Goal: Task Accomplishment & Management: Manage account settings

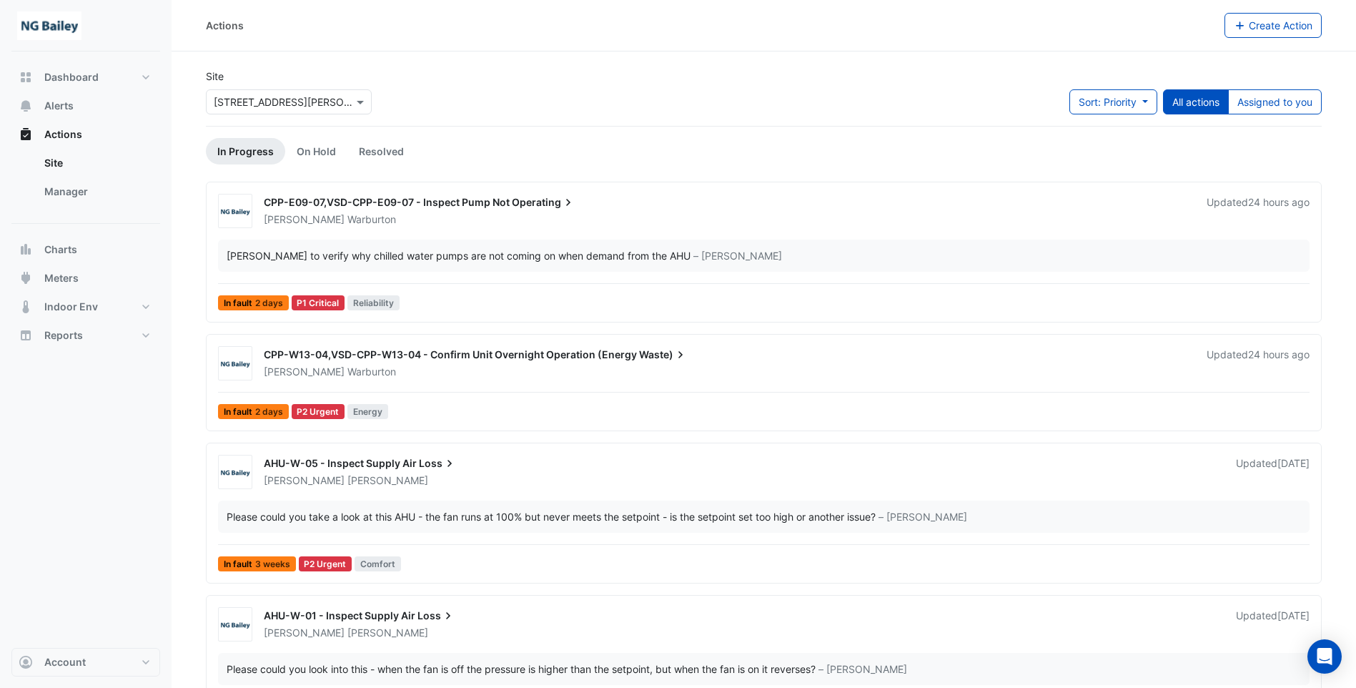
click at [323, 204] on span "CPP-E09-07,VSD-CPP-E09-07 - Inspect Pump Not" at bounding box center [387, 202] width 246 height 12
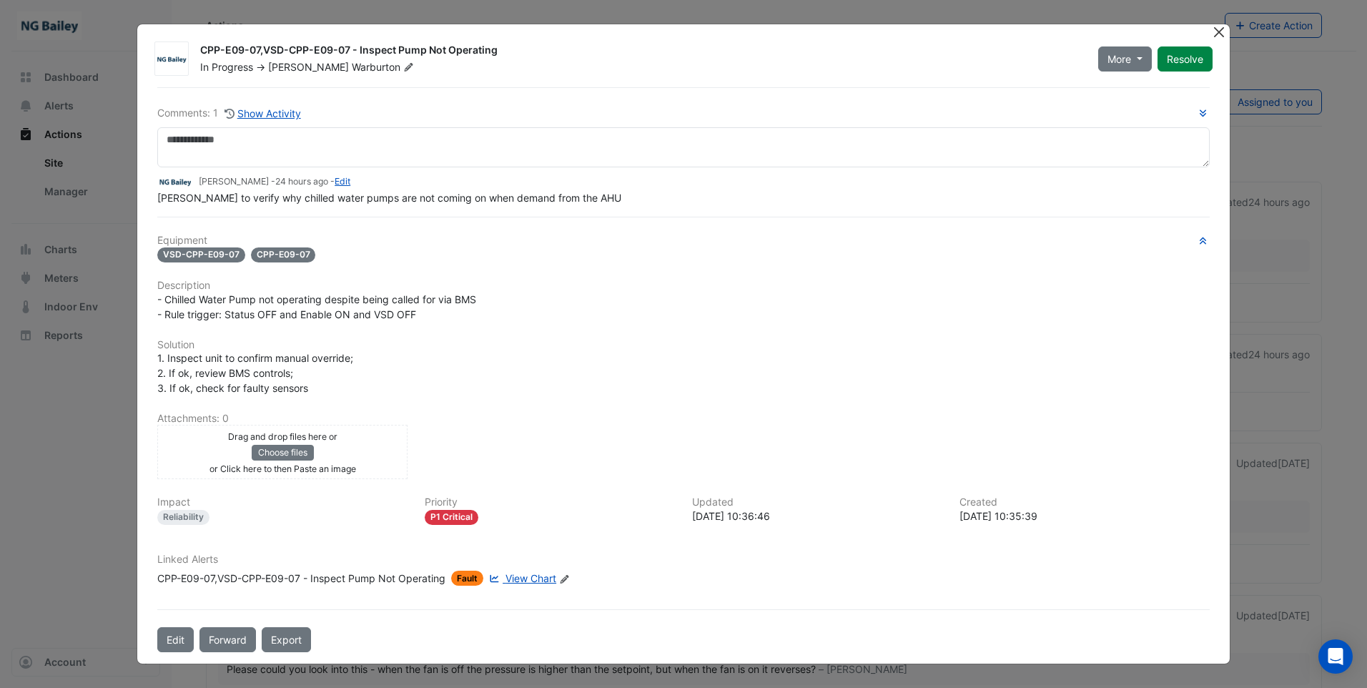
click at [1223, 34] on button "Close" at bounding box center [1219, 31] width 15 height 15
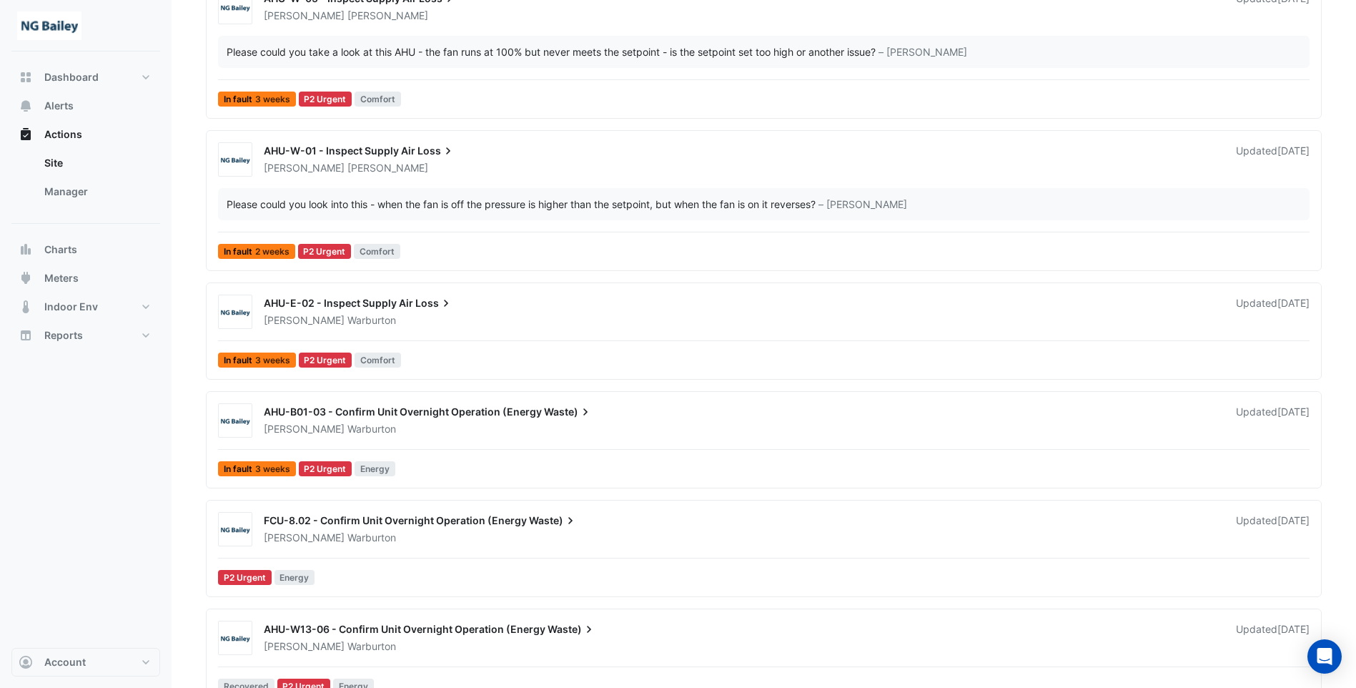
scroll to position [500, 0]
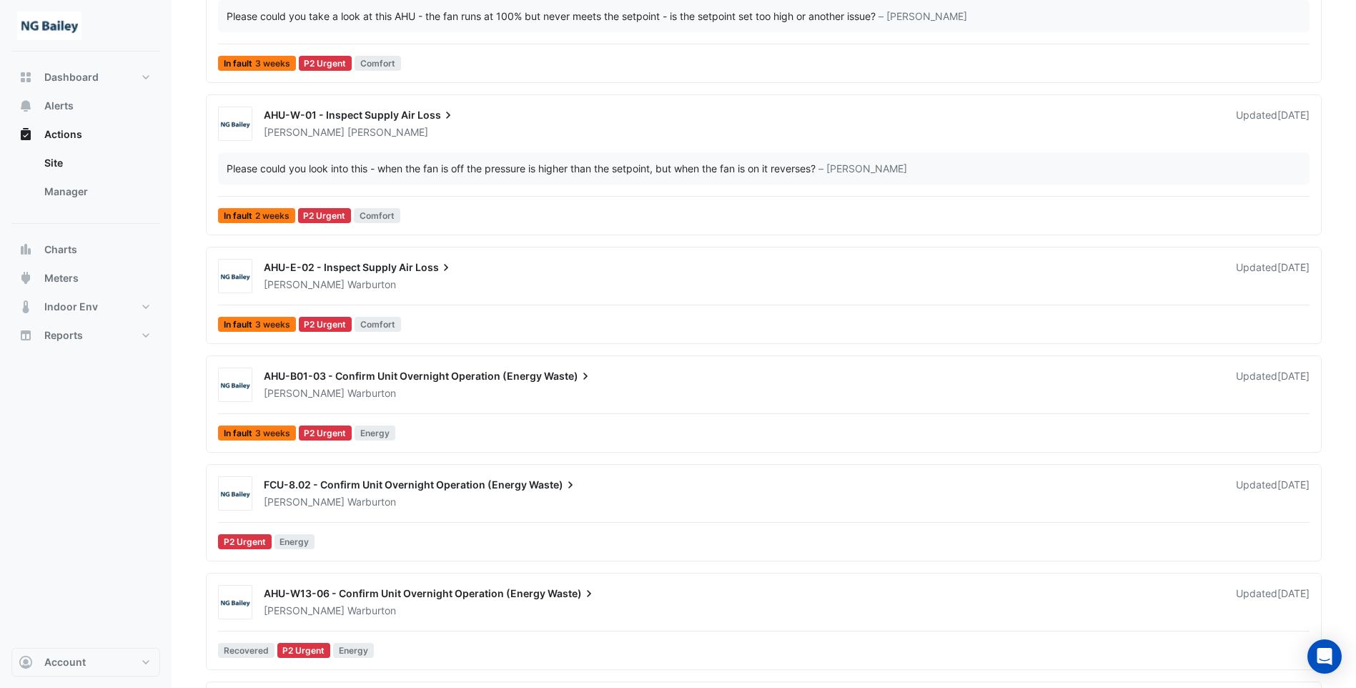
click at [344, 275] on div "AHU-E-02 - Inspect Supply Air Loss" at bounding box center [741, 268] width 955 height 17
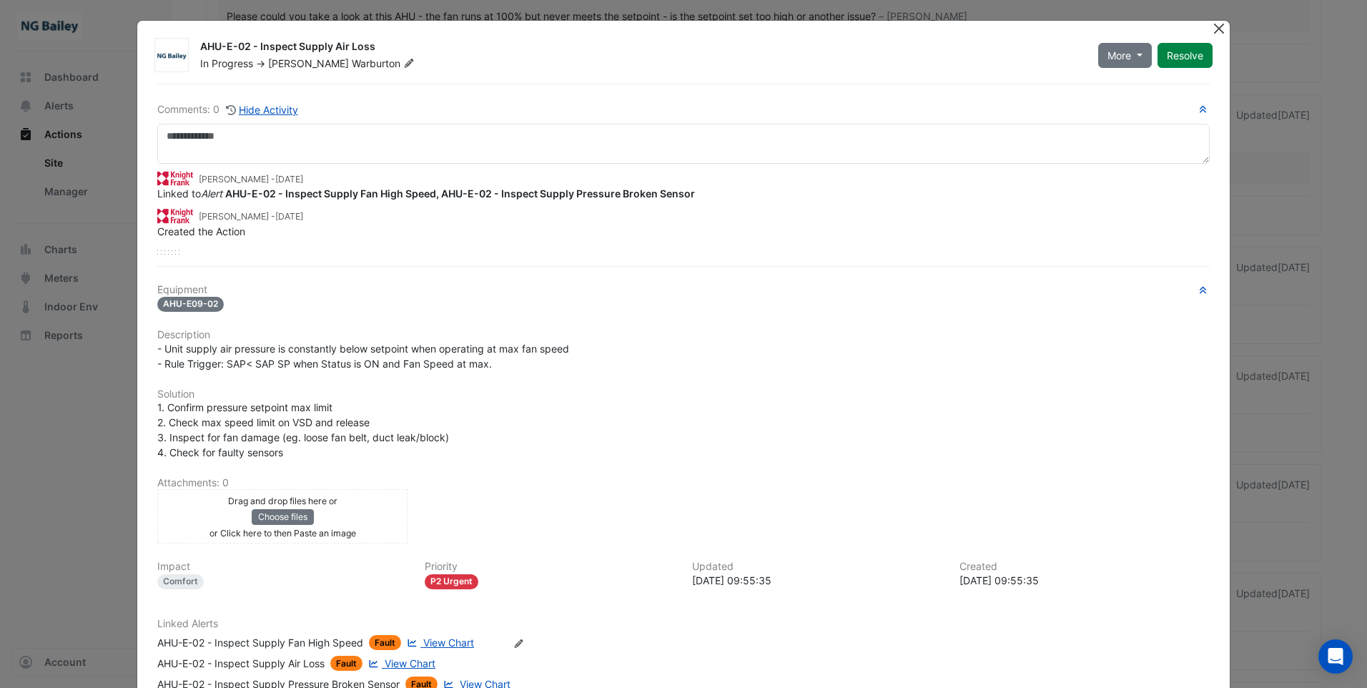
click at [1212, 31] on button "Close" at bounding box center [1219, 28] width 15 height 15
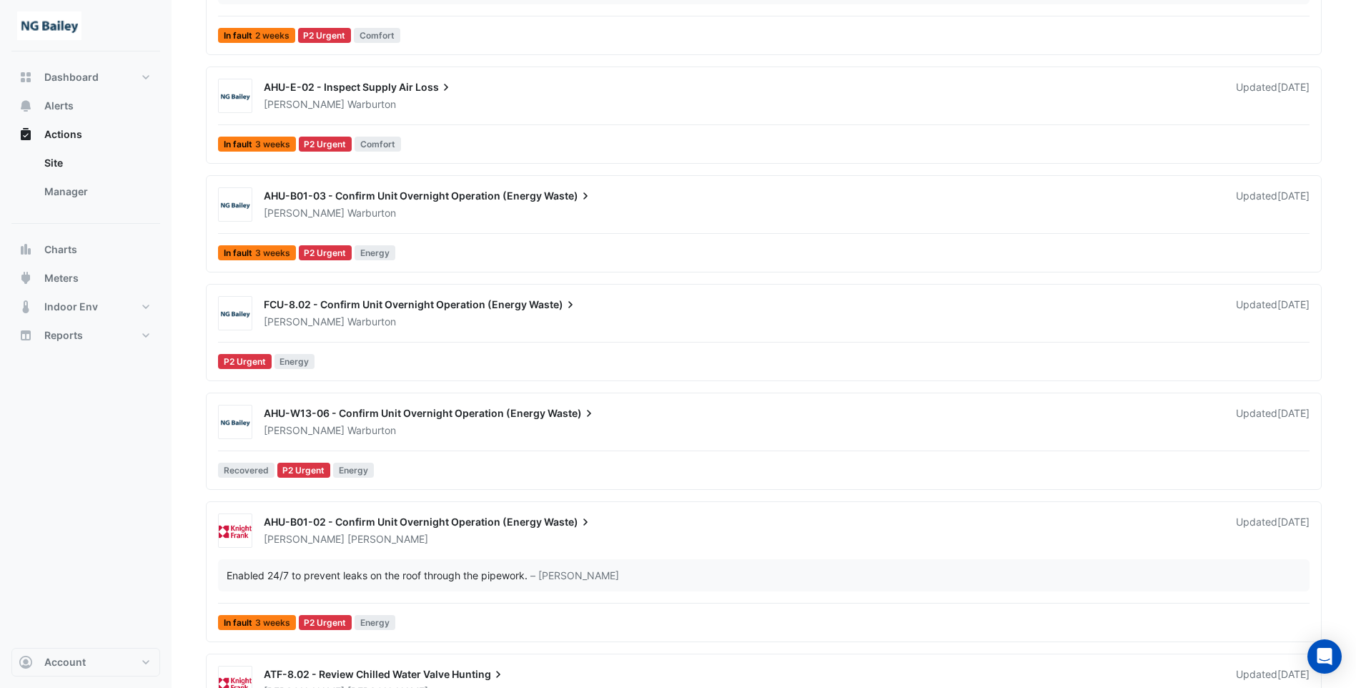
scroll to position [715, 0]
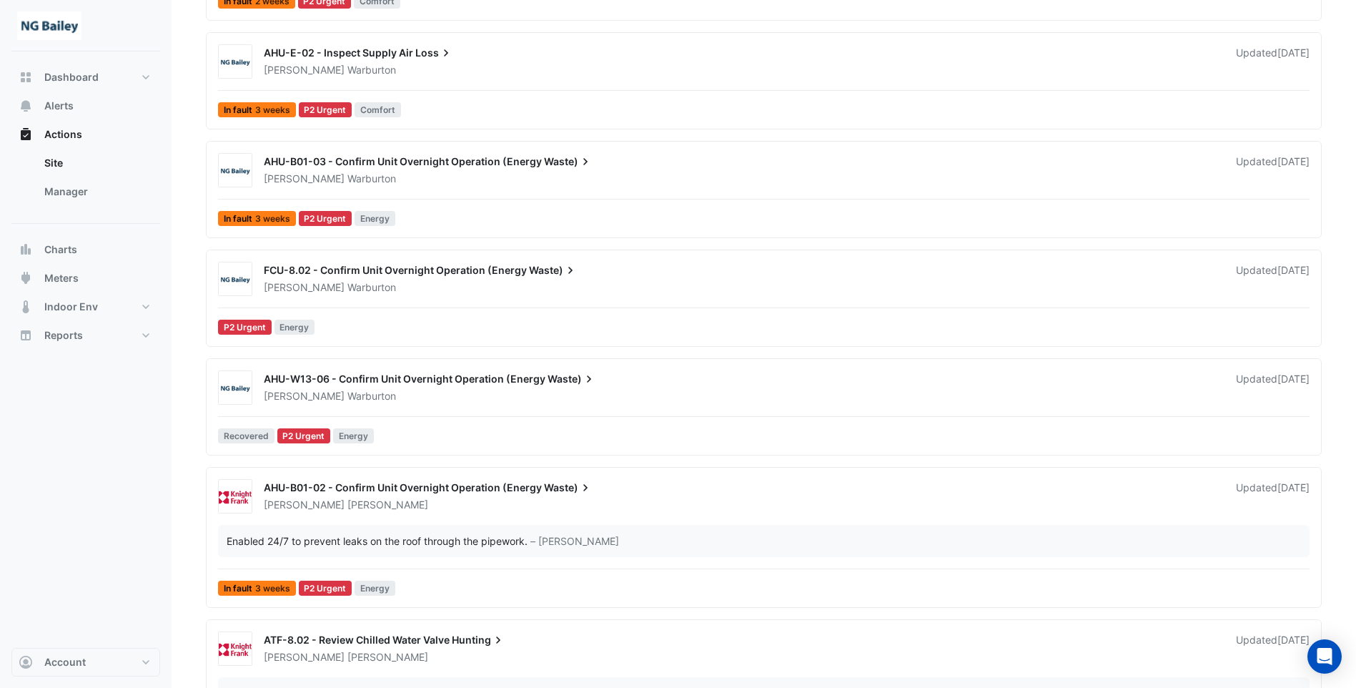
click at [507, 377] on span "AHU-W13-06 - Confirm Unit Overnight Operation (Energy" at bounding box center [405, 379] width 282 height 12
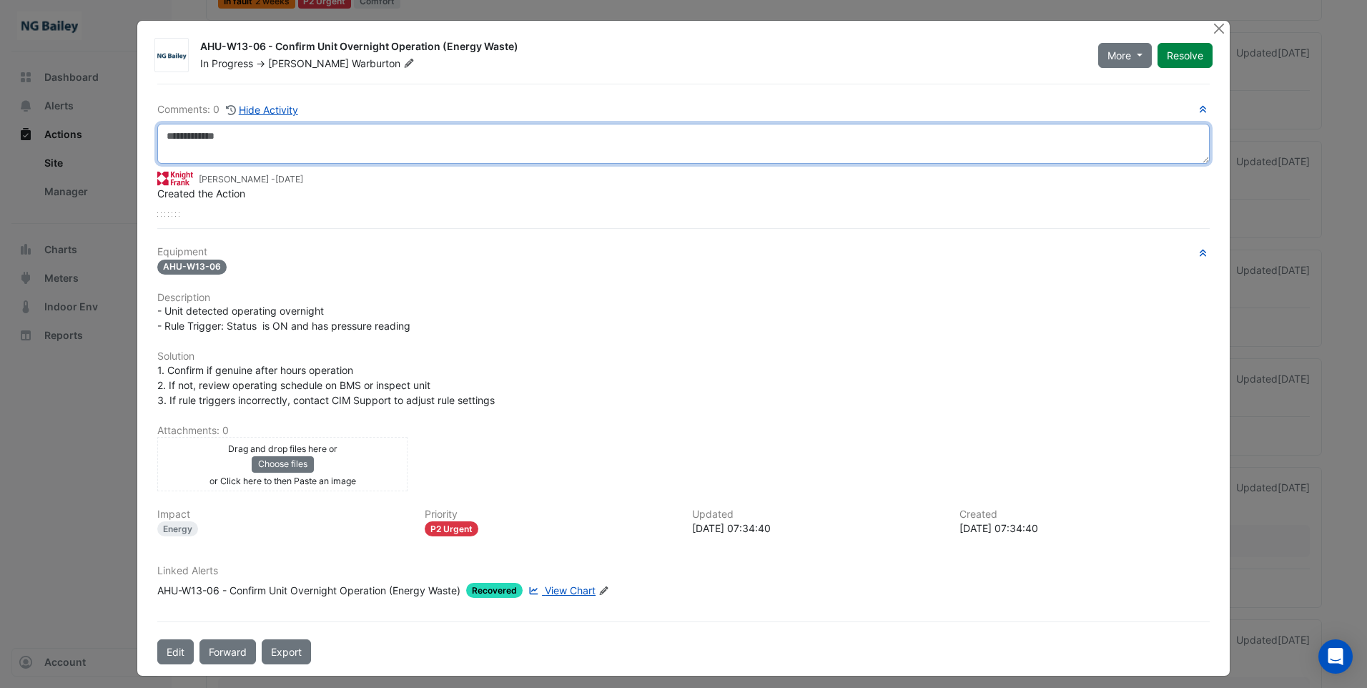
click at [250, 147] on textarea at bounding box center [683, 144] width 1052 height 40
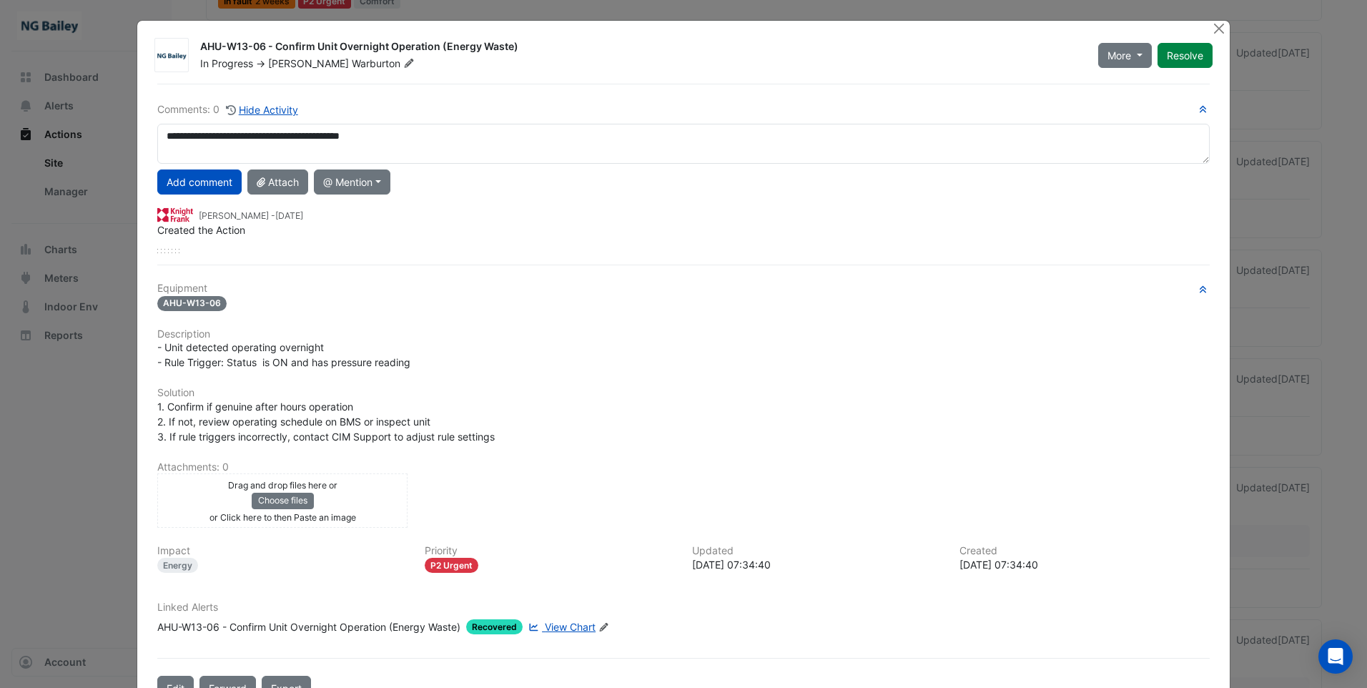
drag, startPoint x: 352, startPoint y: 137, endPoint x: 485, endPoint y: 122, distance: 133.2
click at [485, 122] on div "**********" at bounding box center [683, 178] width 1052 height 152
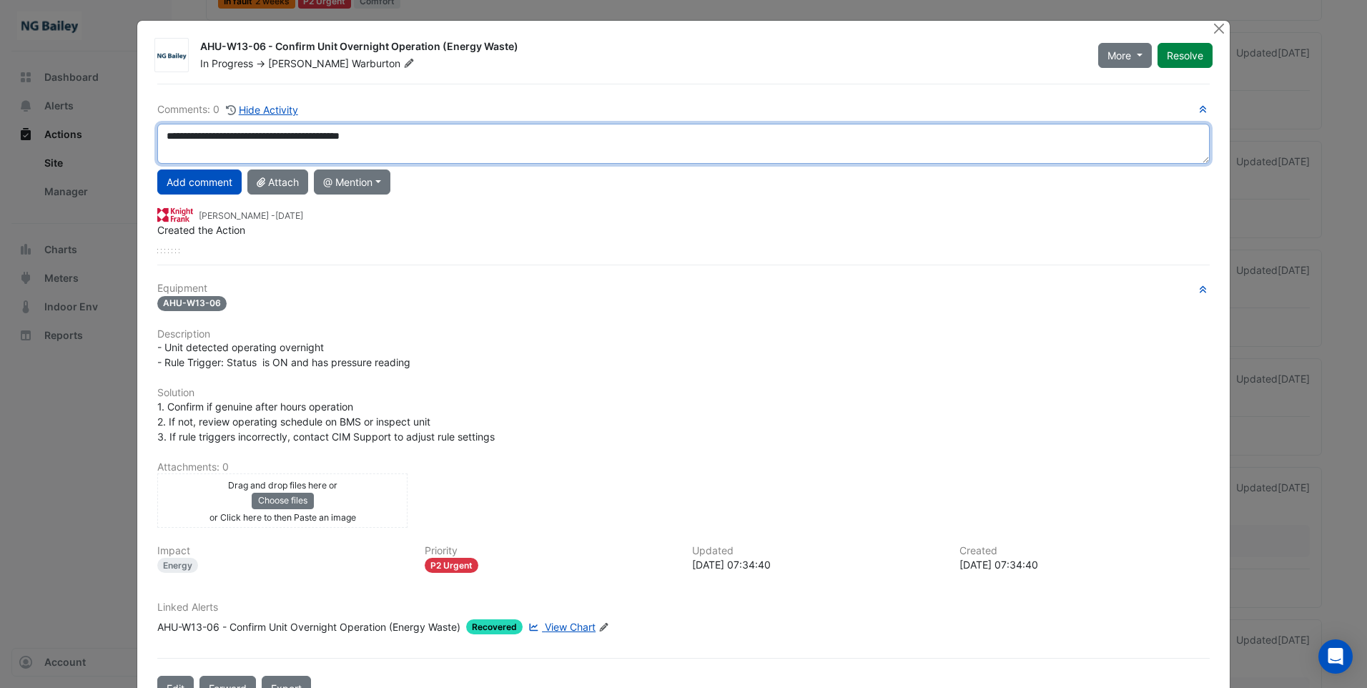
click at [365, 137] on textarea "**********" at bounding box center [683, 144] width 1052 height 40
type textarea "**********"
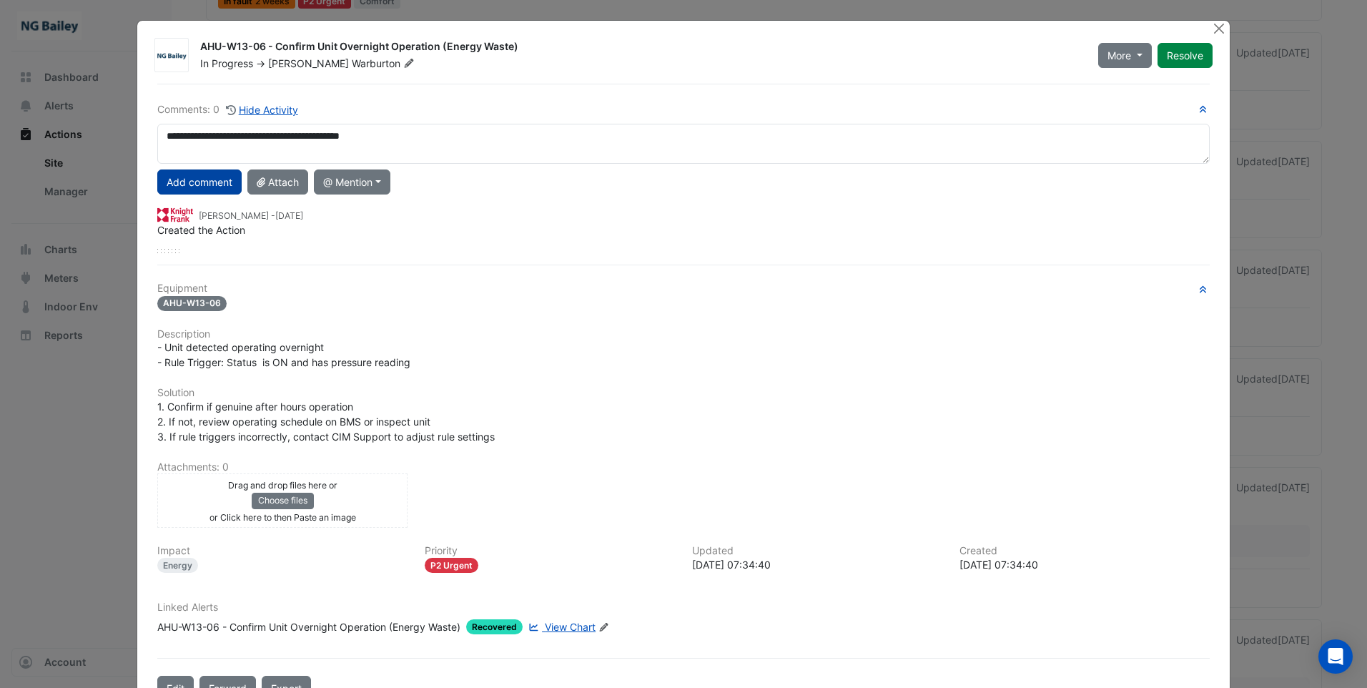
click at [197, 186] on button "Add comment" at bounding box center [199, 181] width 84 height 25
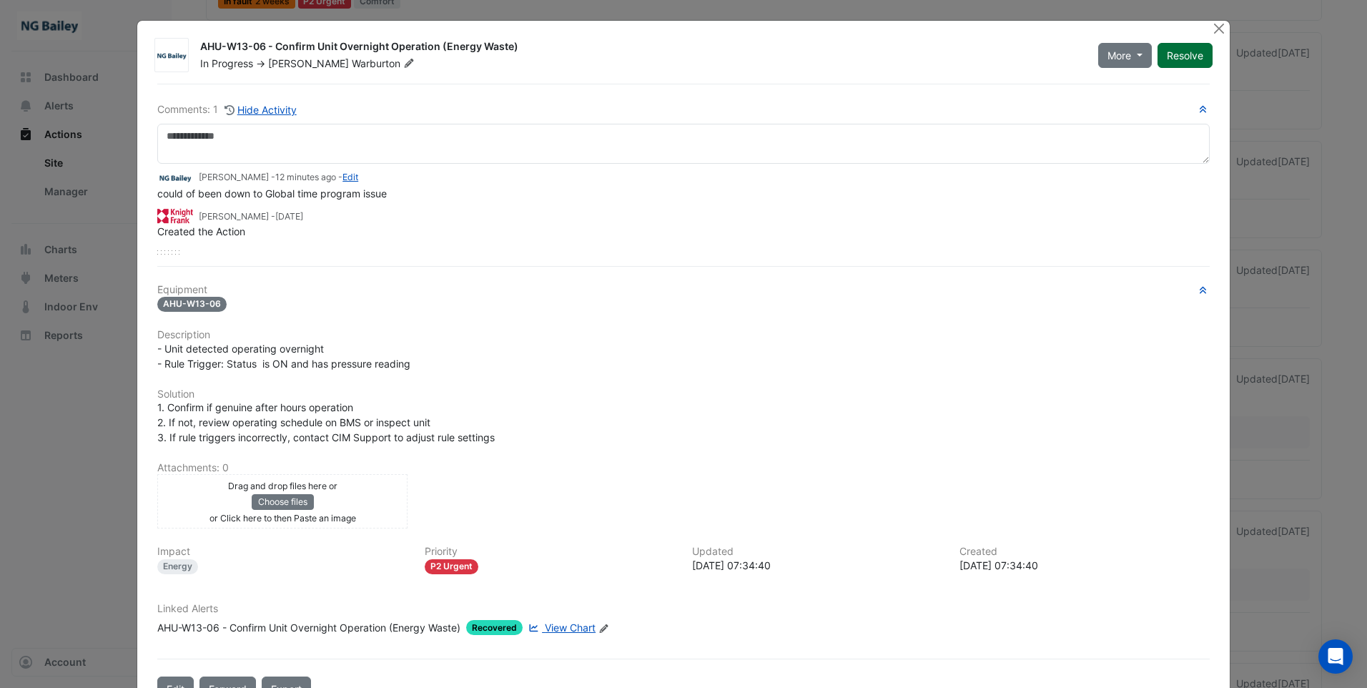
click at [1182, 54] on button "Resolve" at bounding box center [1185, 55] width 55 height 25
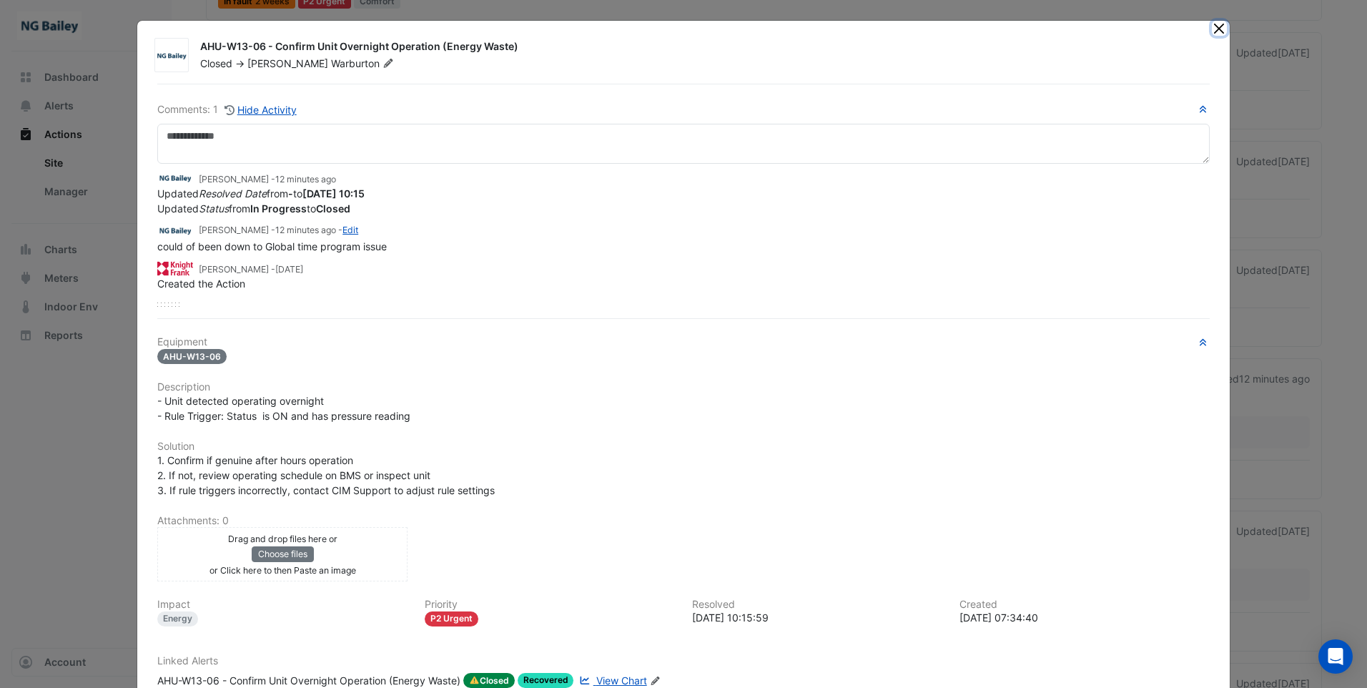
click at [1212, 25] on button "Close" at bounding box center [1219, 28] width 15 height 15
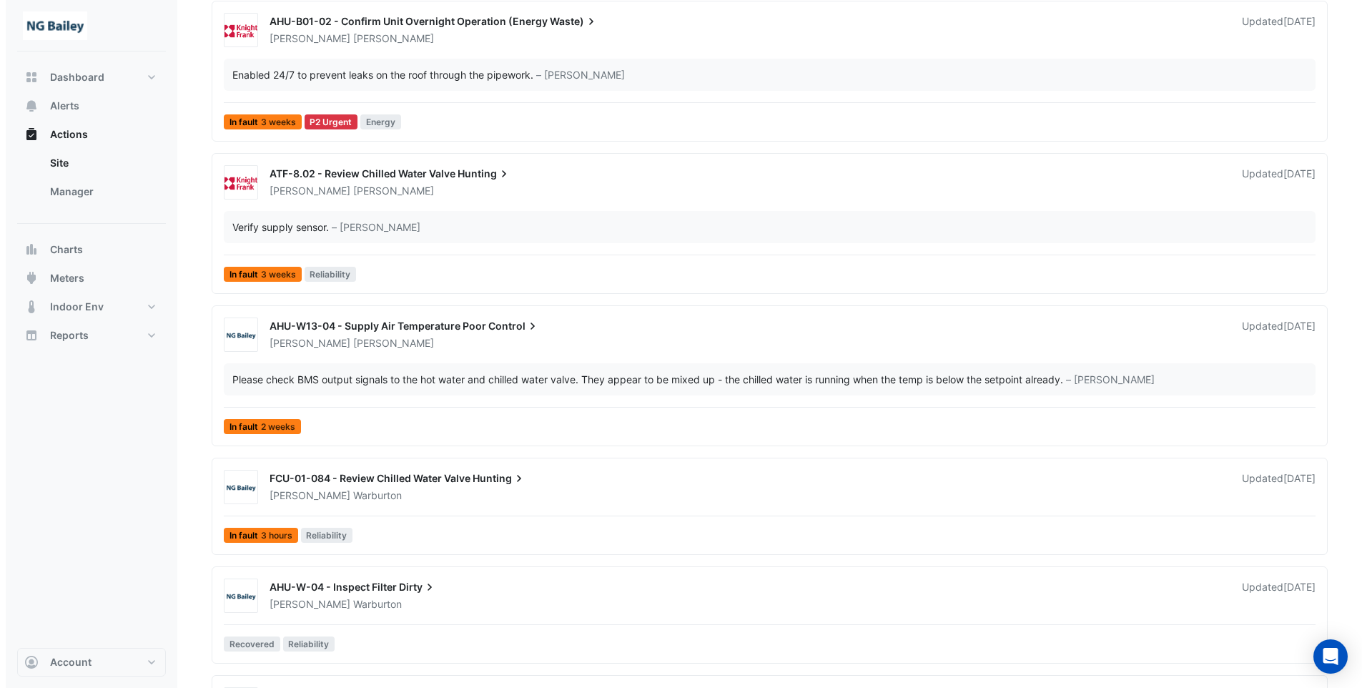
scroll to position [1212, 0]
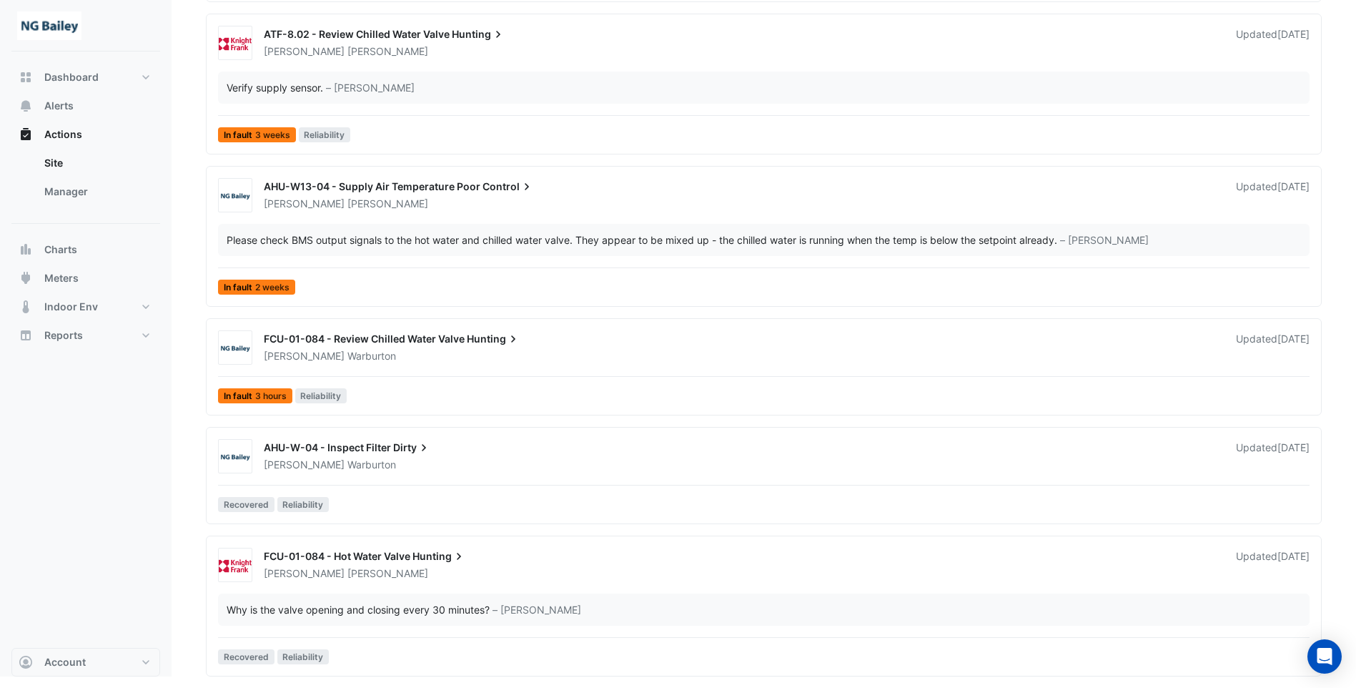
click at [355, 447] on span "AHU-W-04 - Inspect Filter" at bounding box center [327, 447] width 127 height 12
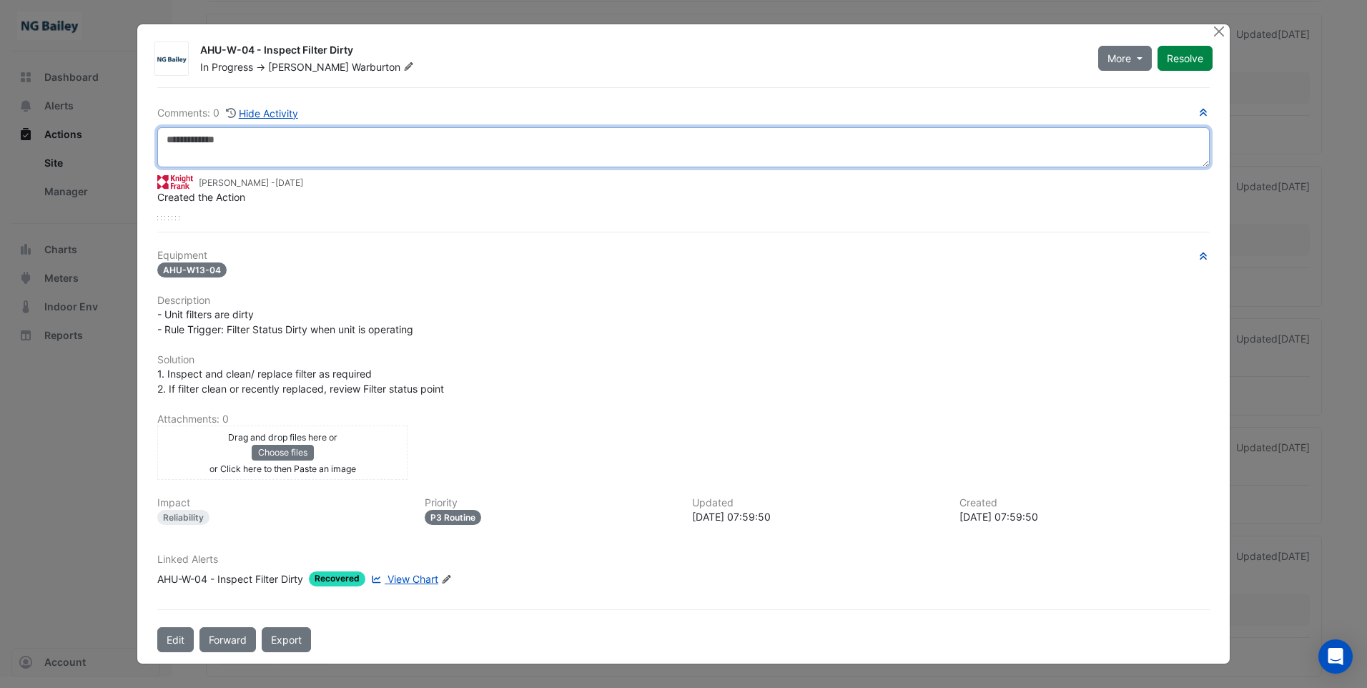
click at [213, 150] on textarea at bounding box center [683, 147] width 1052 height 40
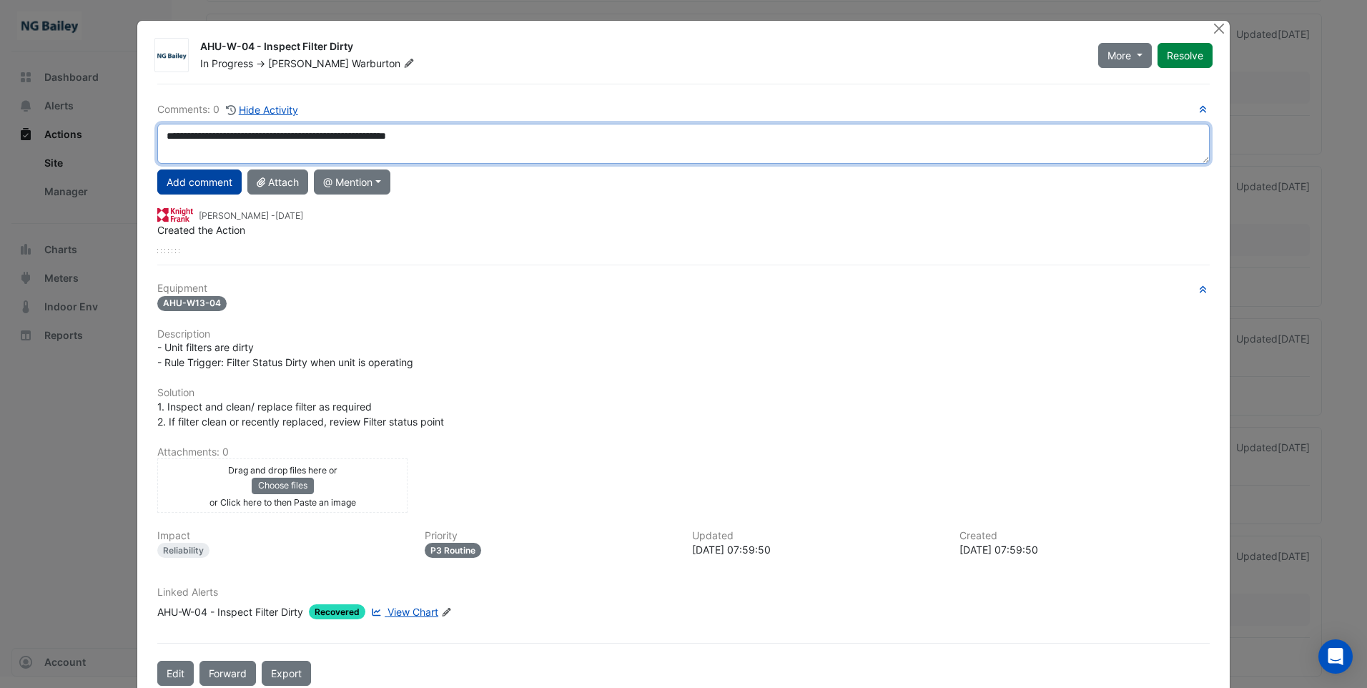
type textarea "**********"
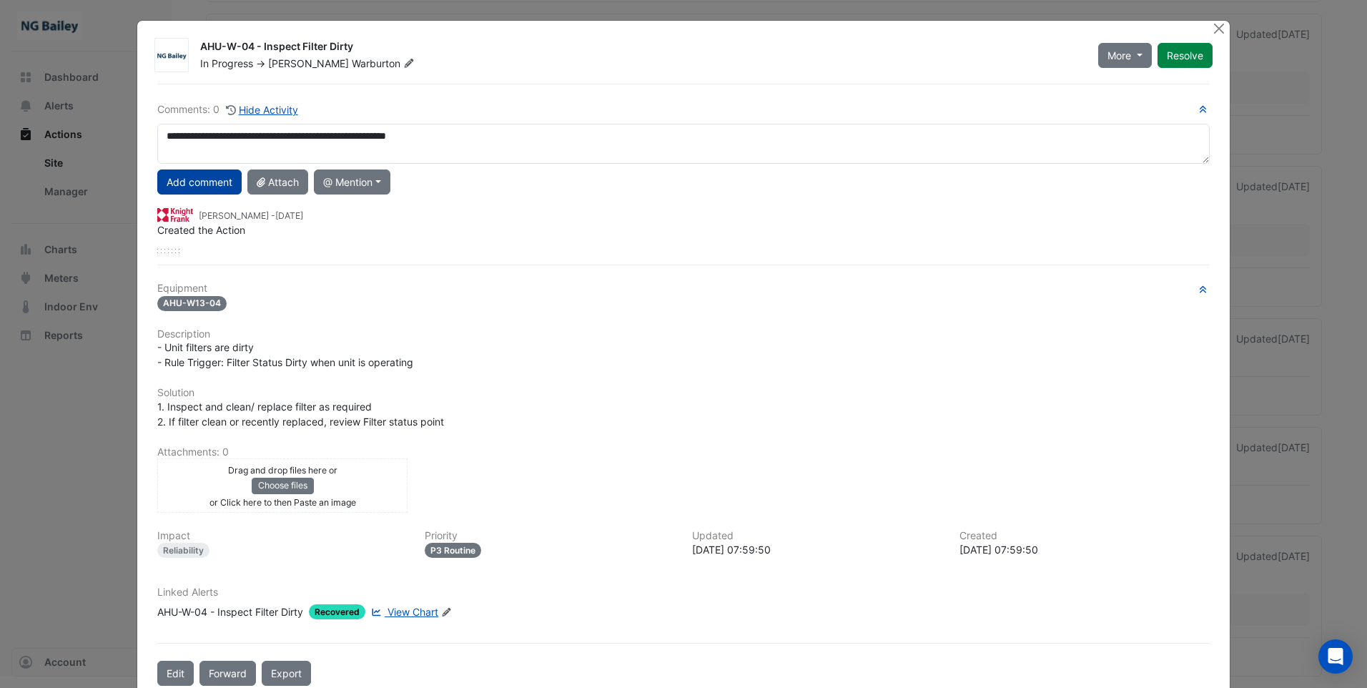
click at [215, 186] on button "Add comment" at bounding box center [199, 181] width 84 height 25
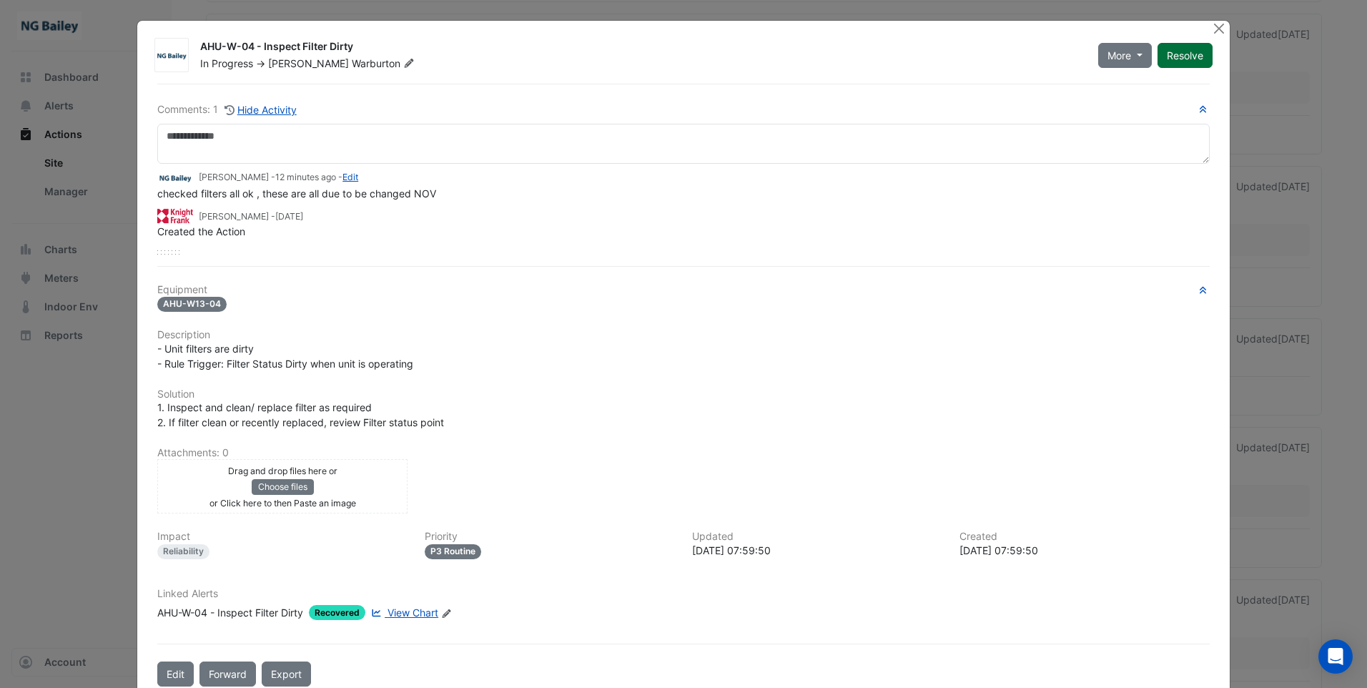
click at [1177, 58] on button "Resolve" at bounding box center [1185, 55] width 55 height 25
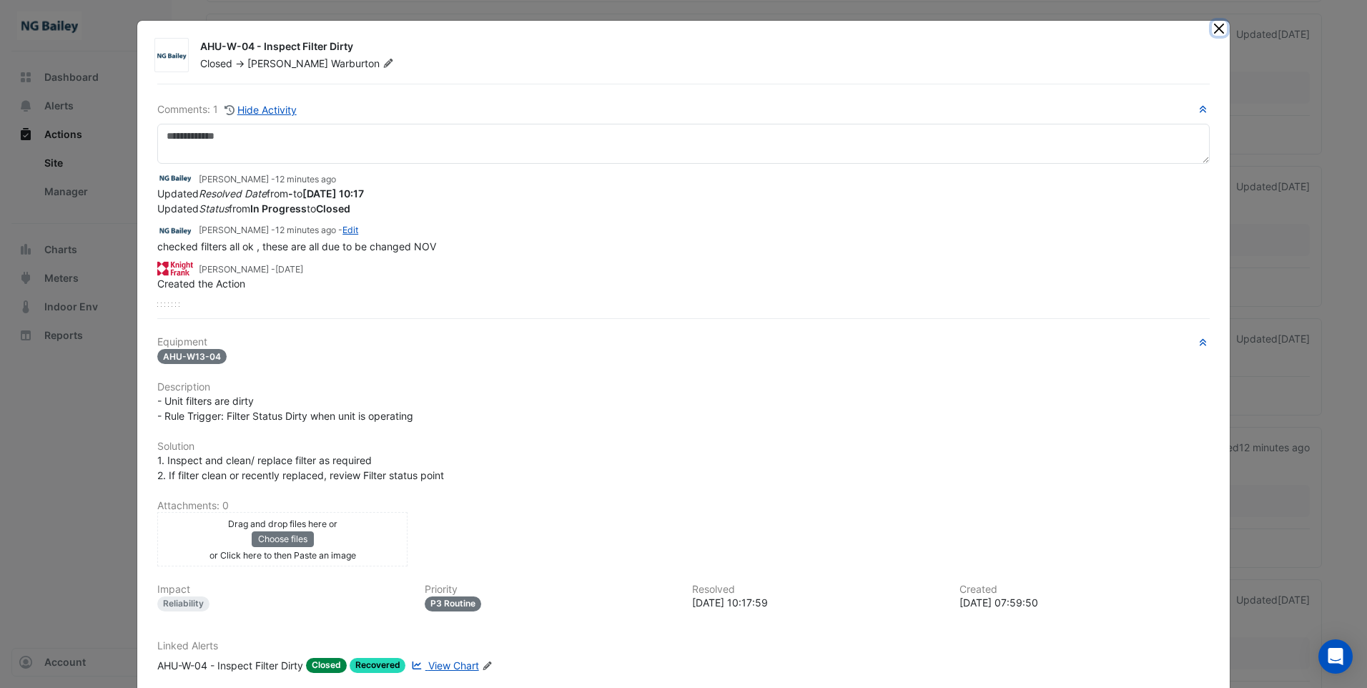
click at [1216, 29] on button "Close" at bounding box center [1219, 28] width 15 height 15
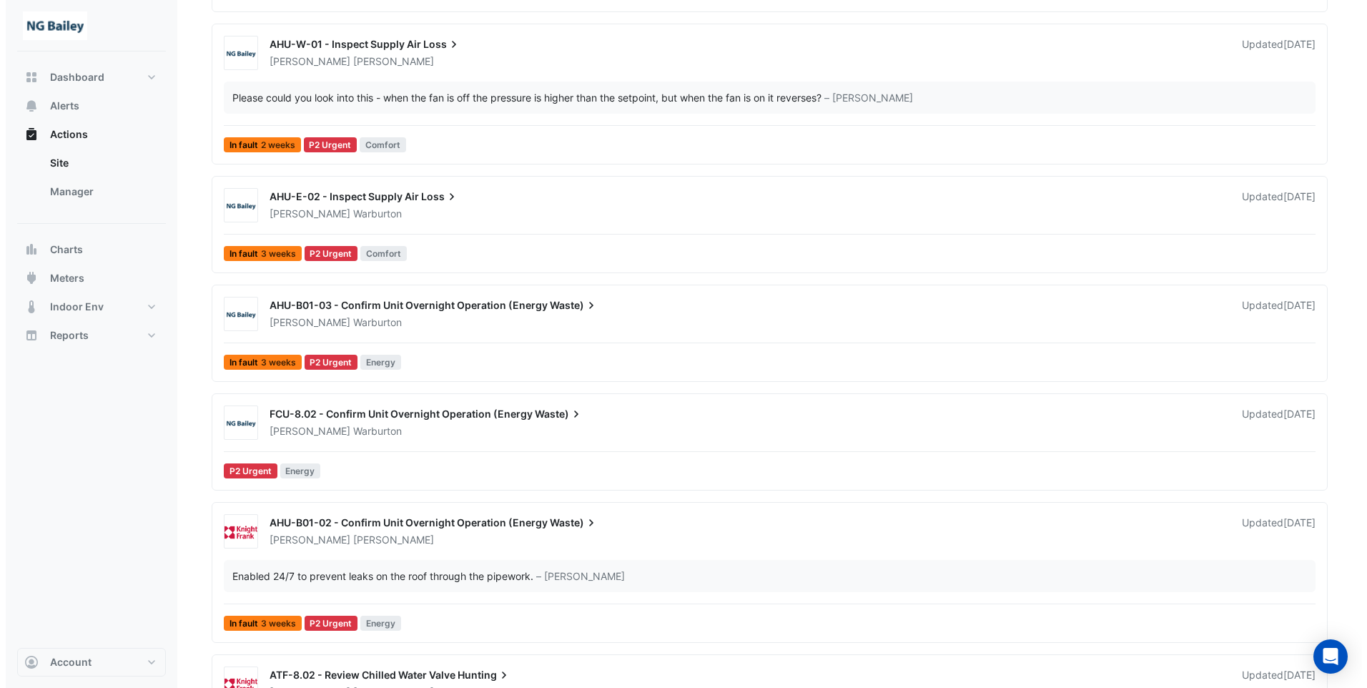
scroll to position [572, 0]
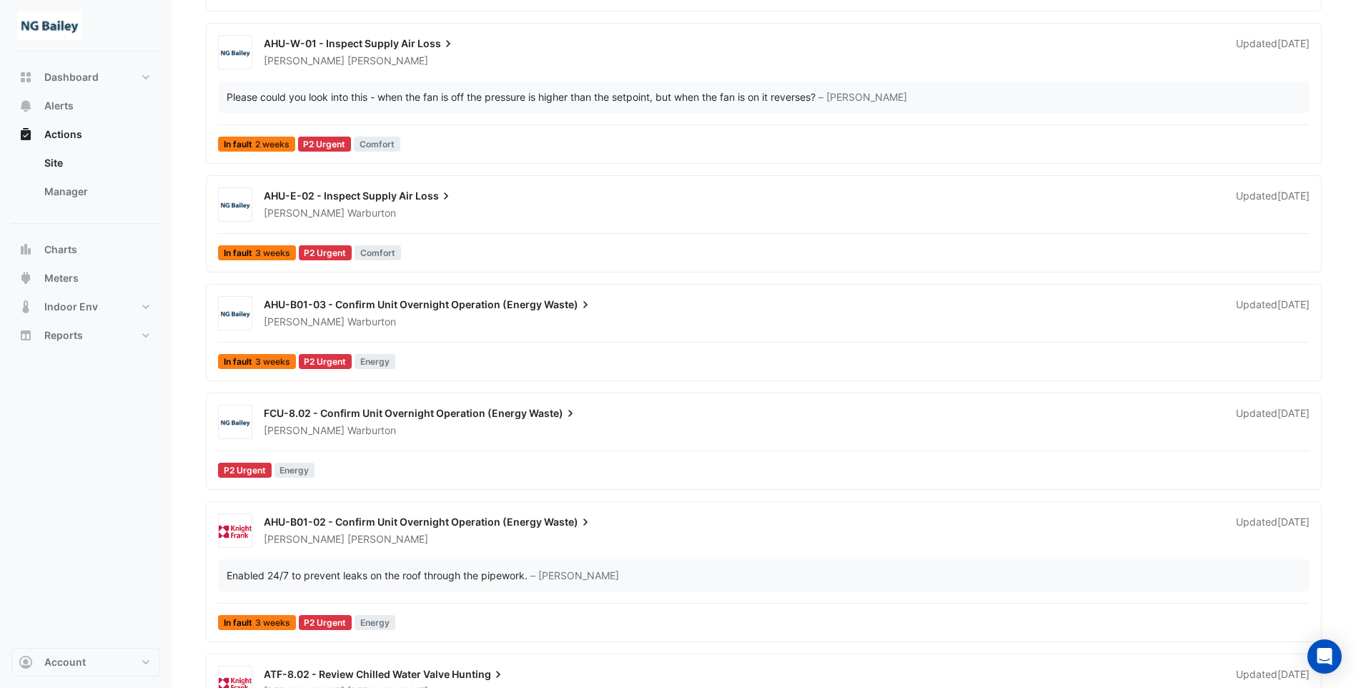
click at [398, 204] on div "AHU-E-02 - Inspect Supply Air Loss" at bounding box center [741, 197] width 955 height 17
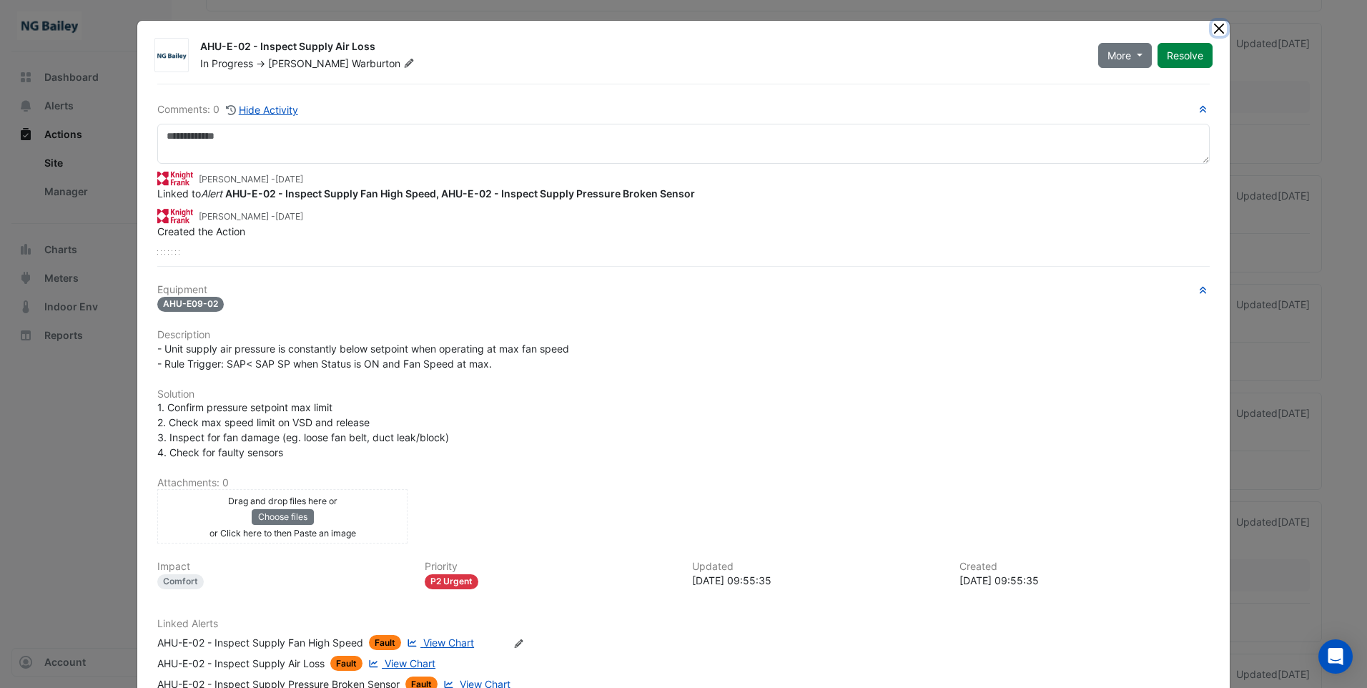
click at [1212, 29] on button "Close" at bounding box center [1219, 28] width 15 height 15
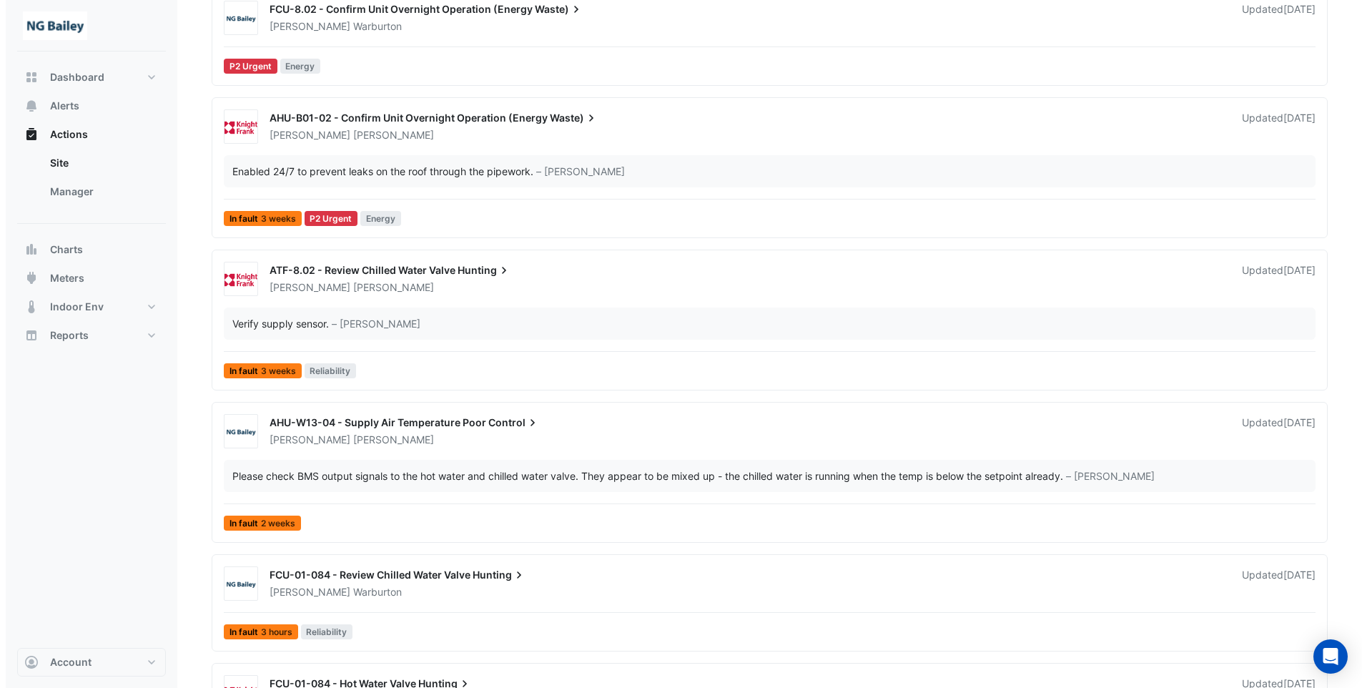
scroll to position [1001, 0]
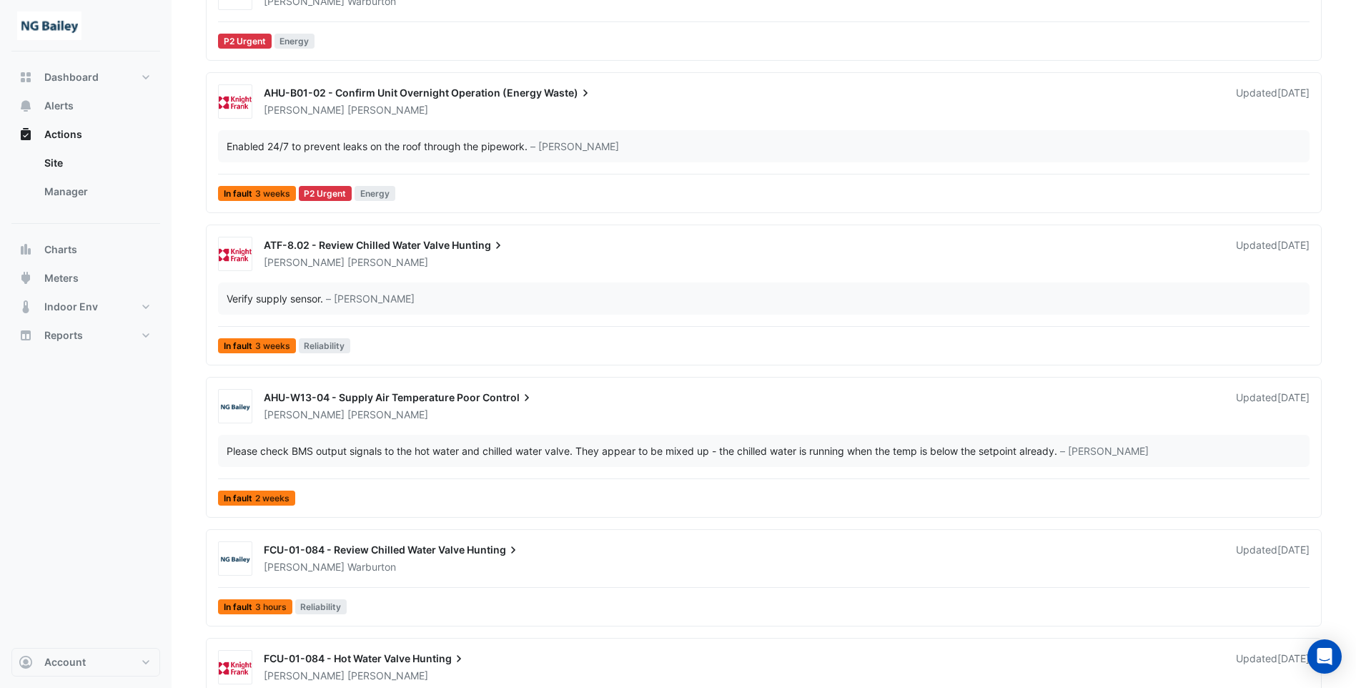
click at [695, 435] on div "Please check BMS output signals to the hot water and chilled water valve. They …" at bounding box center [764, 451] width 1092 height 32
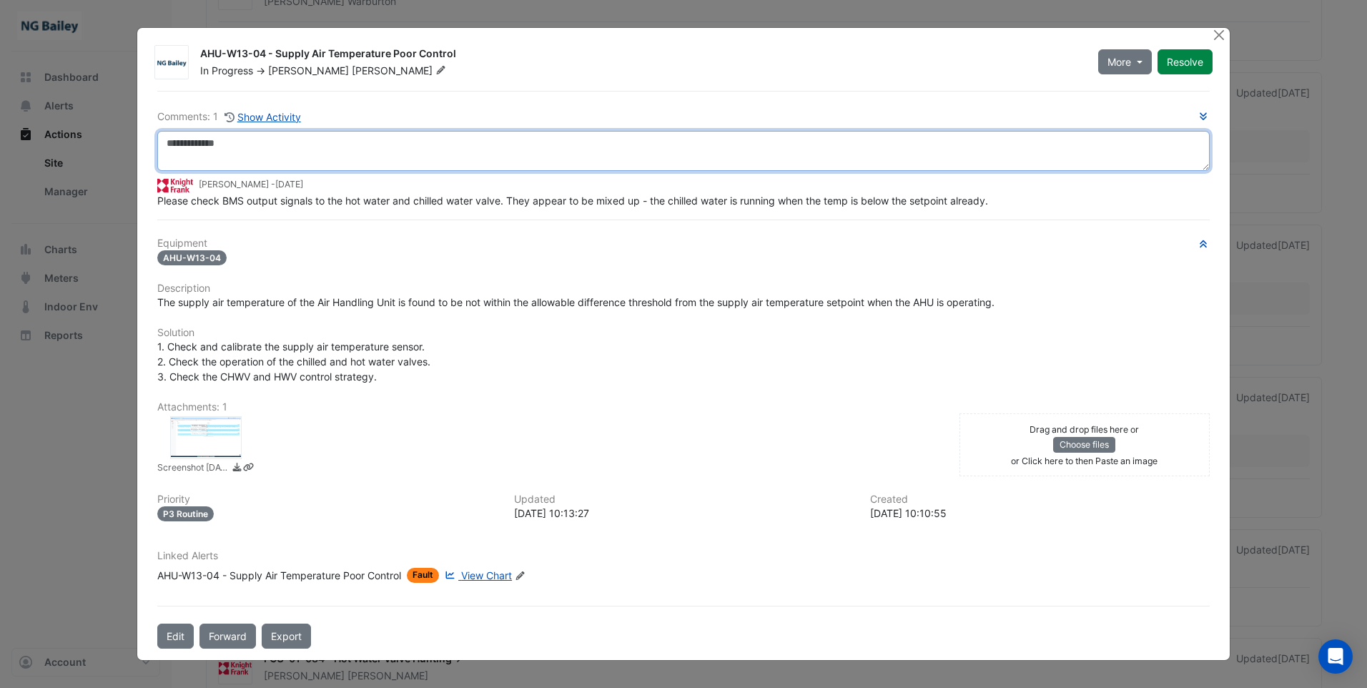
click at [194, 149] on textarea at bounding box center [683, 151] width 1052 height 40
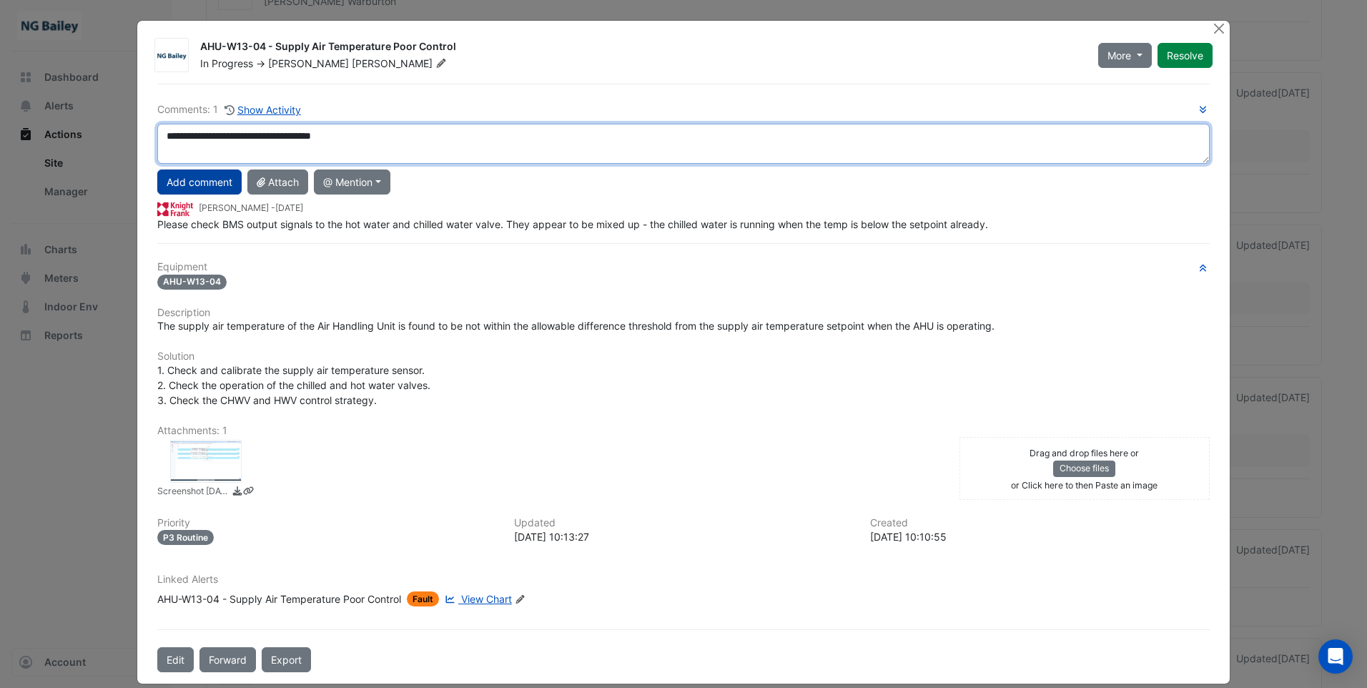
type textarea "**********"
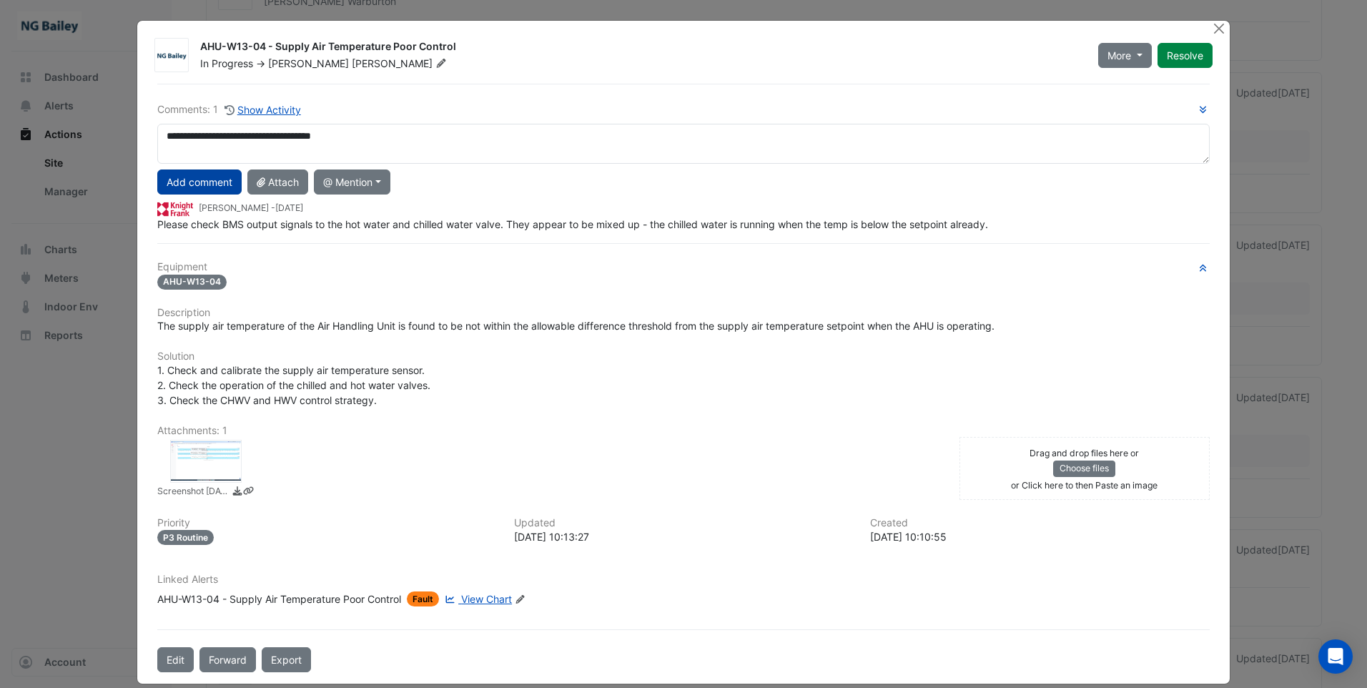
click at [178, 177] on button "Add comment" at bounding box center [199, 181] width 84 height 25
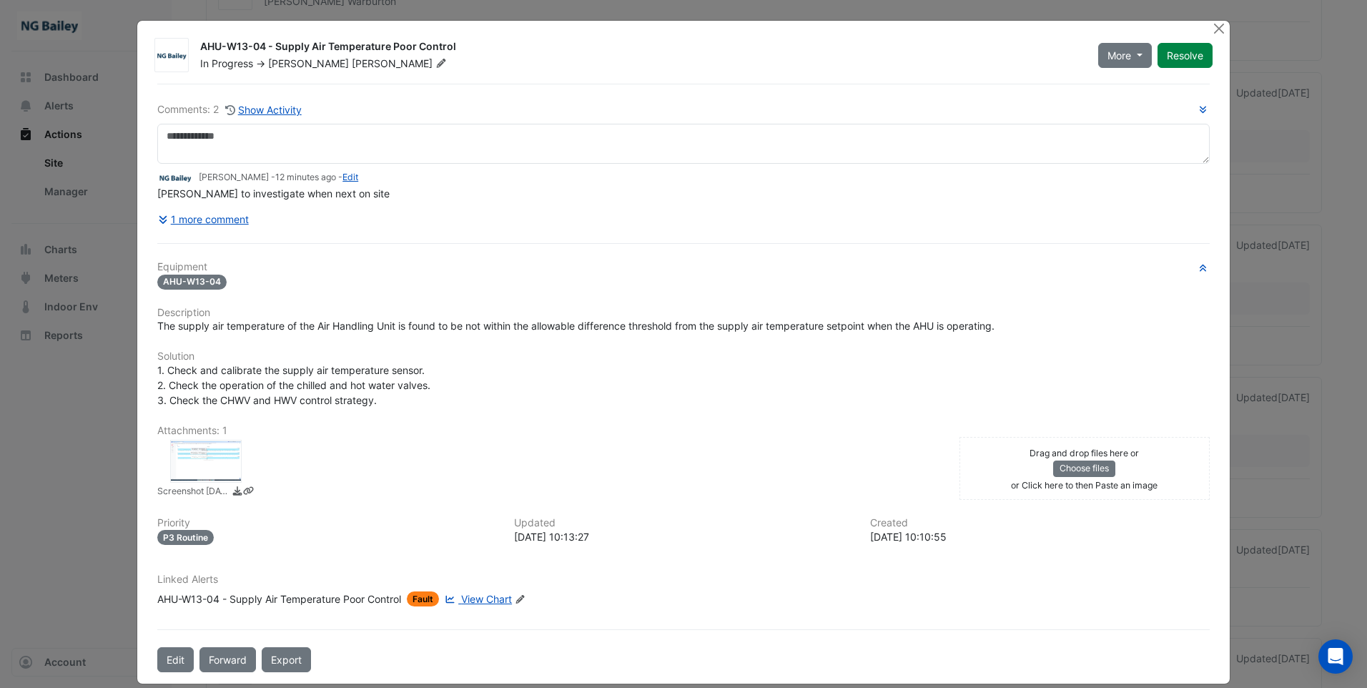
drag, startPoint x: 196, startPoint y: 46, endPoint x: 453, endPoint y: 44, distance: 256.7
click at [453, 44] on div "AHU-W13-04 - Supply Air Temperature Poor Control" at bounding box center [640, 47] width 881 height 17
copy div "AHU-W13-04 - Supply Air Temperature Poor Control"
click at [267, 342] on div "Equipment AHU-W13-04 Description The supply air temperature of the Air Handling…" at bounding box center [683, 439] width 1052 height 357
click at [213, 217] on button "1 more comment" at bounding box center [203, 219] width 92 height 25
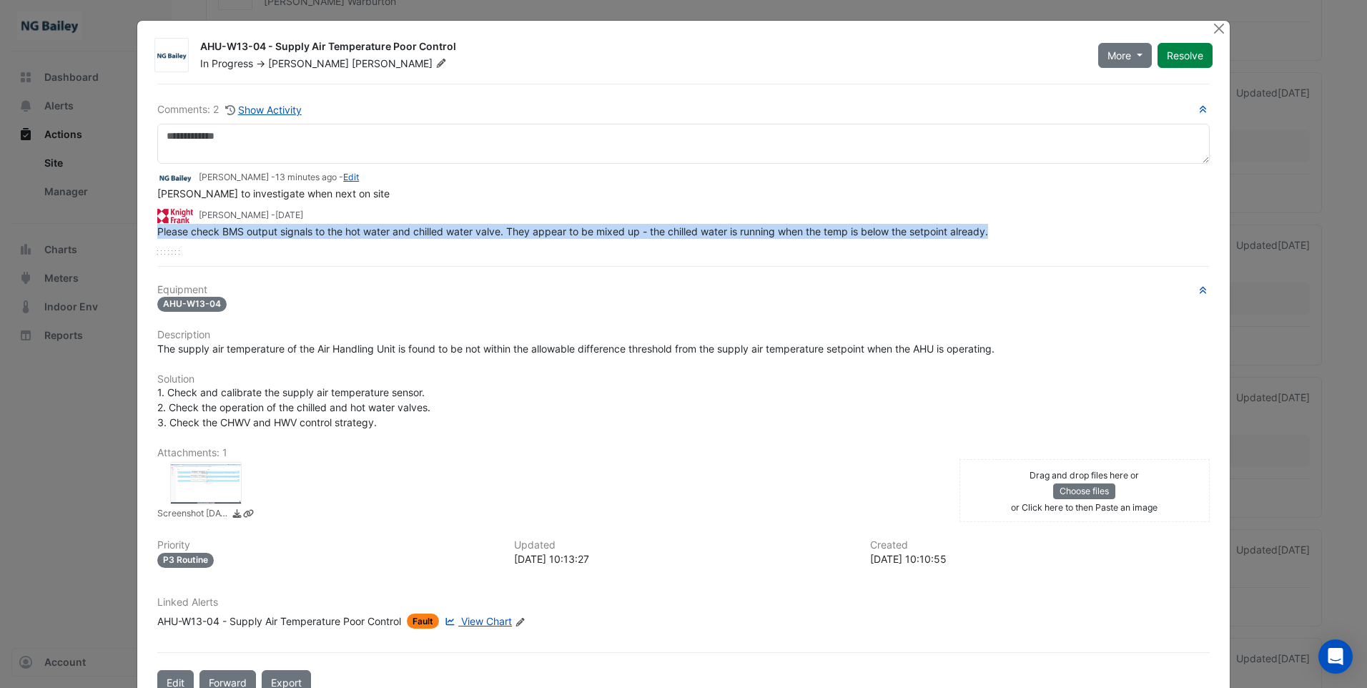
drag, startPoint x: 152, startPoint y: 230, endPoint x: 990, endPoint y: 227, distance: 838.0
click at [990, 227] on div "Please check BMS output signals to the hot water and chilled water valve. They …" at bounding box center [683, 231] width 1052 height 15
drag, startPoint x: 990, startPoint y: 227, endPoint x: 927, endPoint y: 232, distance: 63.9
copy span "Please check BMS output signals to the hot water and chilled water valve. They …"
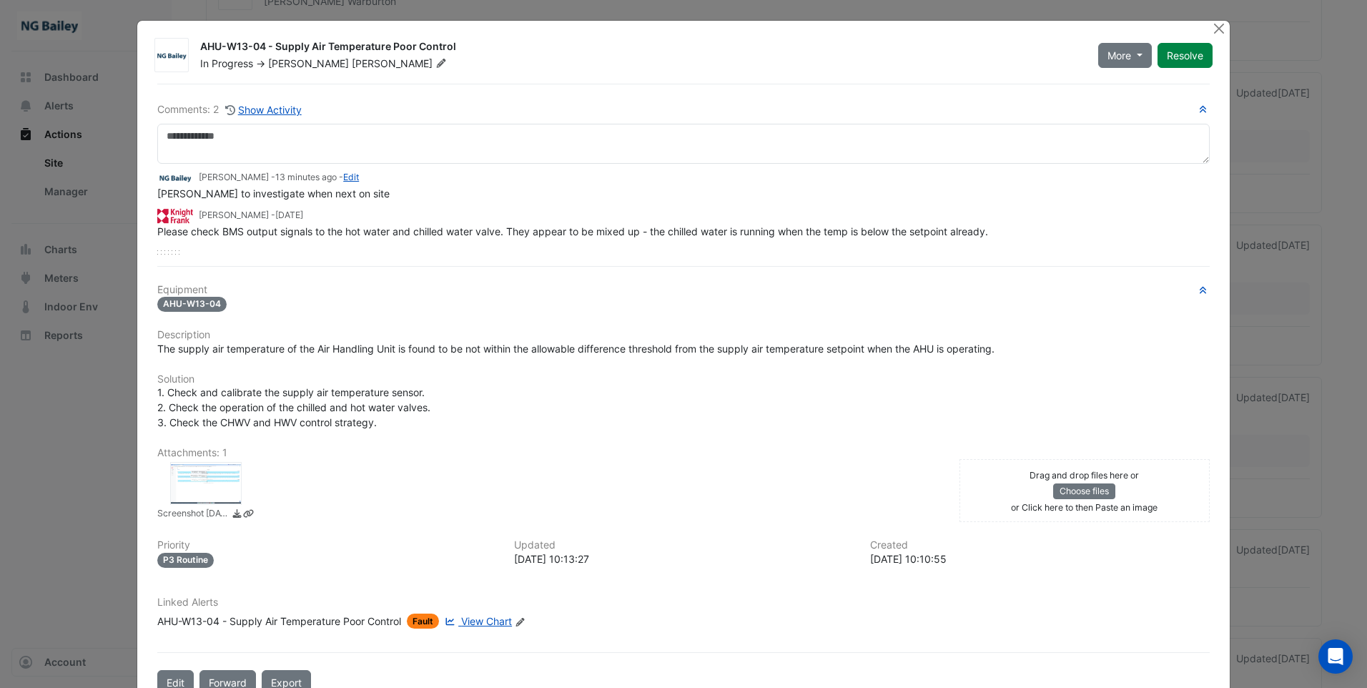
drag, startPoint x: 379, startPoint y: 287, endPoint x: 375, endPoint y: 299, distance: 12.2
click at [379, 287] on h6 "Equipment" at bounding box center [683, 290] width 1052 height 12
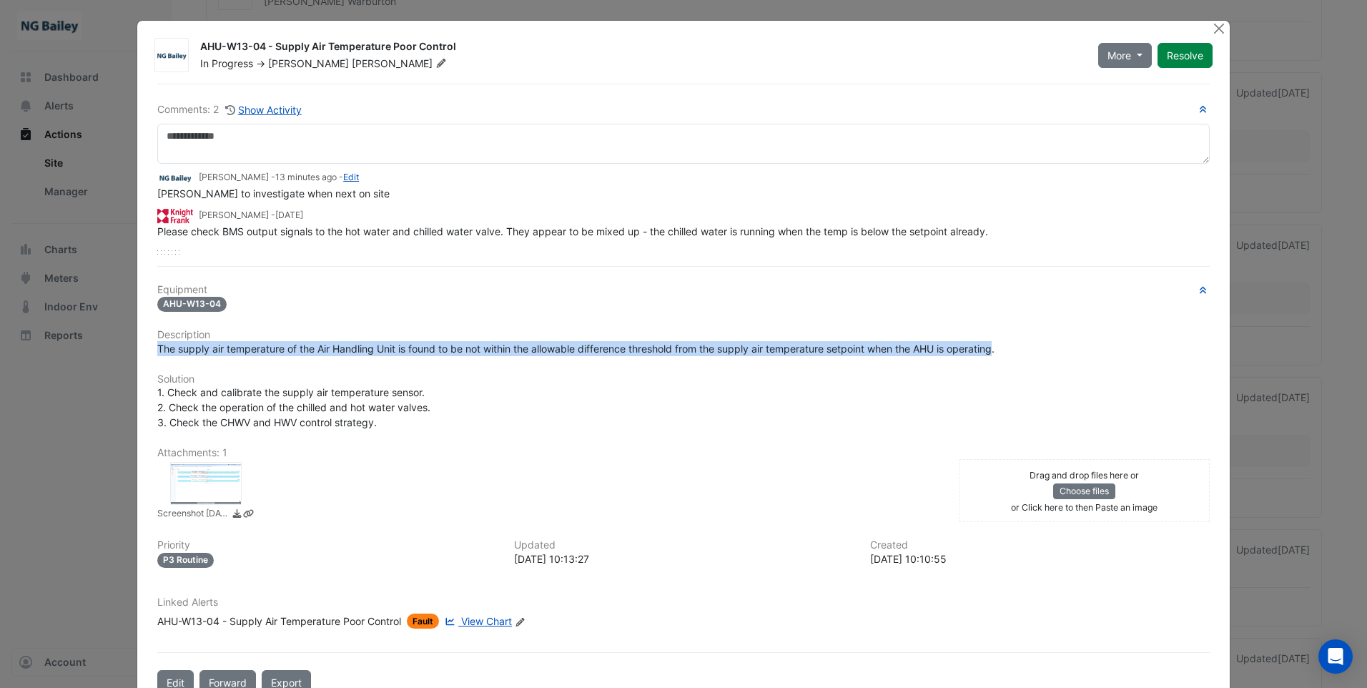
drag, startPoint x: 154, startPoint y: 350, endPoint x: 998, endPoint y: 350, distance: 843.7
click at [995, 350] on span "The supply air temperature of the Air Handling Unit is found to be not within t…" at bounding box center [575, 348] width 837 height 12
drag, startPoint x: 998, startPoint y: 350, endPoint x: 977, endPoint y: 350, distance: 21.5
copy span "The supply air temperature of the Air Handling Unit is found to be not within t…"
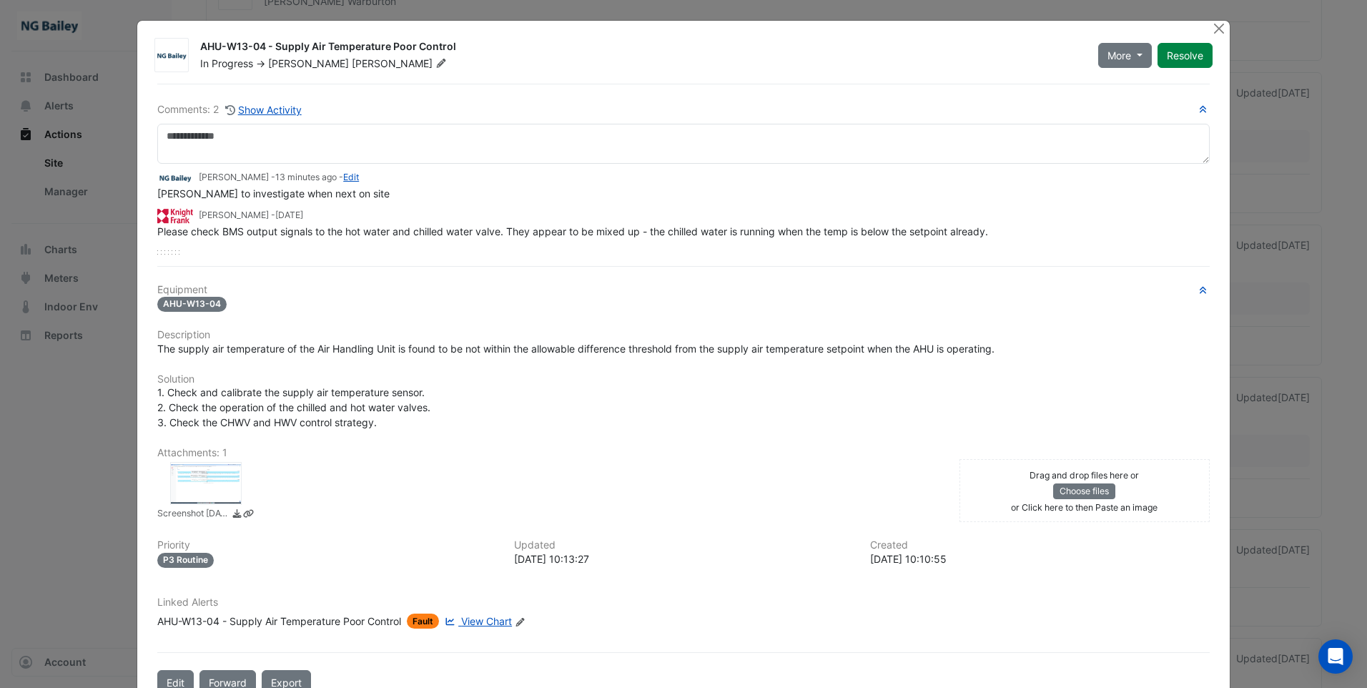
click at [770, 459] on div "Screenshot [DATE] 10.12.13.png" at bounding box center [550, 490] width 802 height 63
click at [1213, 29] on button "Close" at bounding box center [1219, 28] width 15 height 15
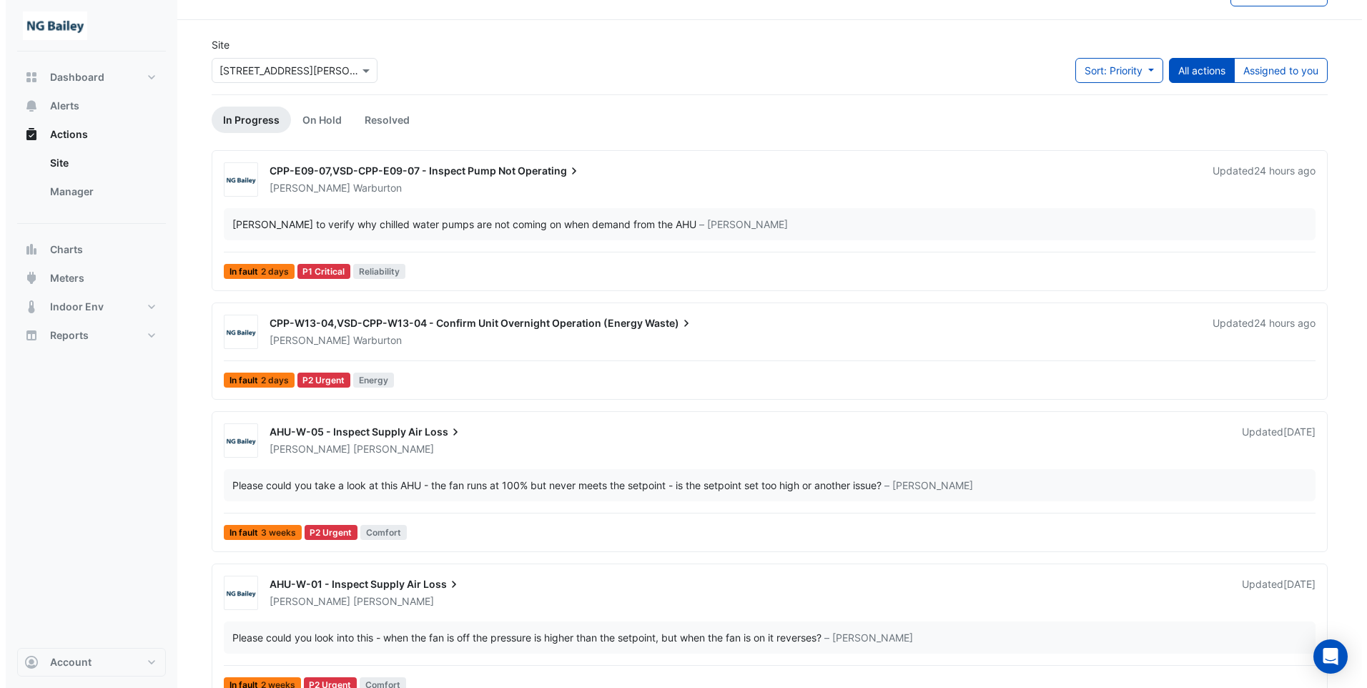
scroll to position [31, 0]
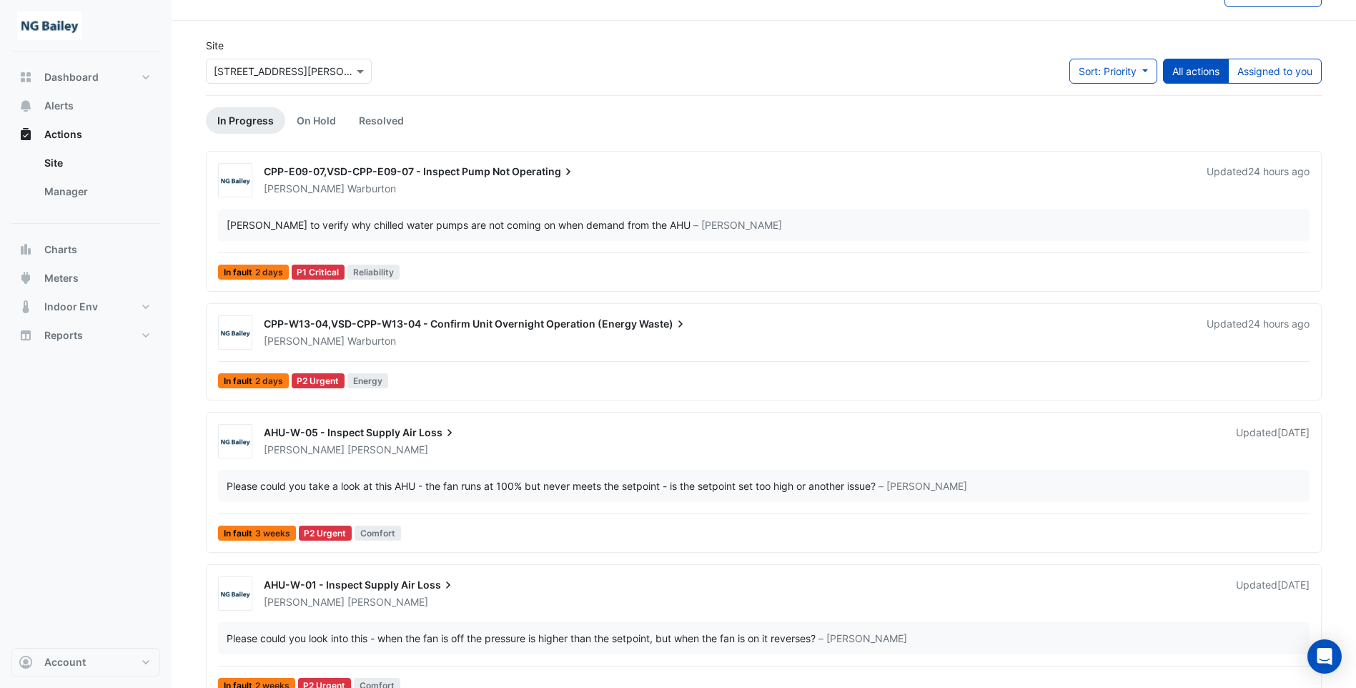
click at [544, 227] on div "[PERSON_NAME] to verify why chilled water pumps are not coming on when demand f…" at bounding box center [459, 224] width 464 height 15
